Goal: Navigation & Orientation: Go to known website

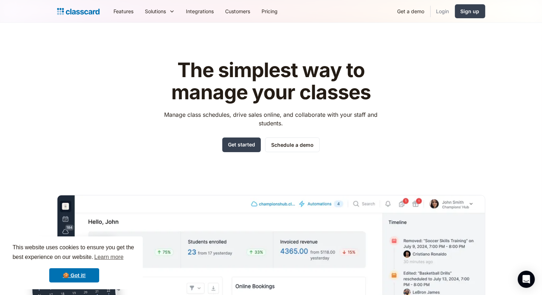
click at [440, 9] on link "Login" at bounding box center [443, 11] width 24 height 16
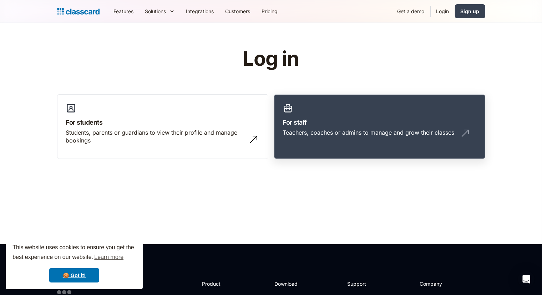
click at [391, 132] on div "Teachers, coaches or admins to manage and grow their classes" at bounding box center [369, 133] width 172 height 8
